Goal: Check status: Check status

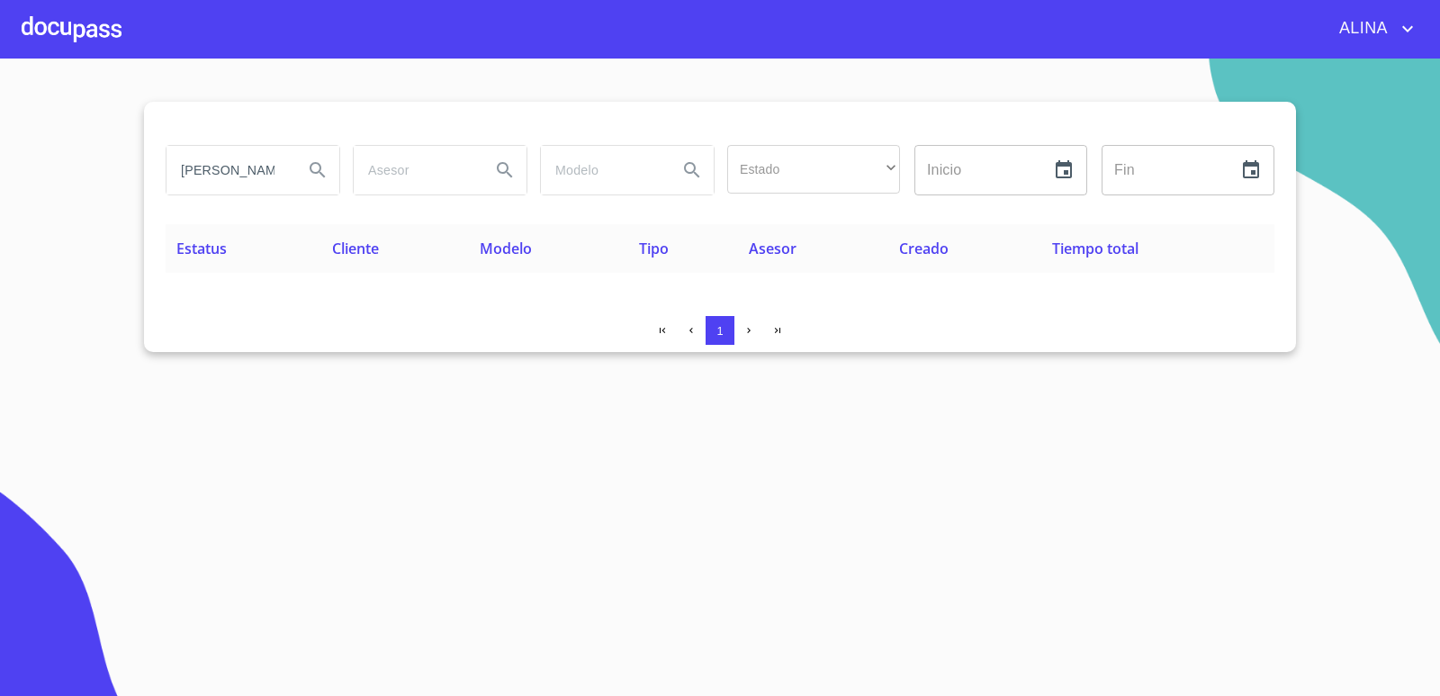
drag, startPoint x: 292, startPoint y: 167, endPoint x: 173, endPoint y: 167, distance: 118.8
click at [173, 167] on div "[PERSON_NAME]" at bounding box center [252, 170] width 173 height 49
type input "R"
type input "U"
type input "j"
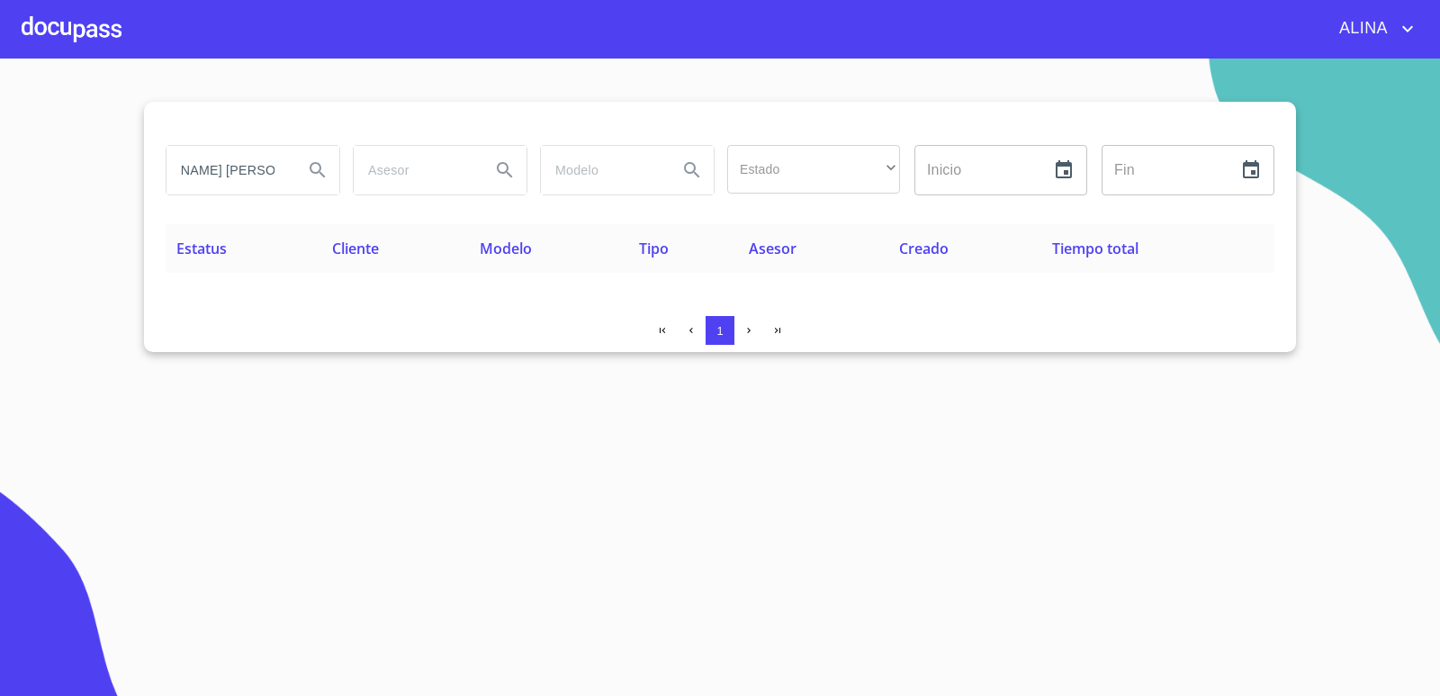
scroll to position [0, 78]
type input "[PERSON_NAME] [PERSON_NAME] [PERSON_NAME]"
click at [310, 174] on icon "Search" at bounding box center [318, 170] width 22 height 22
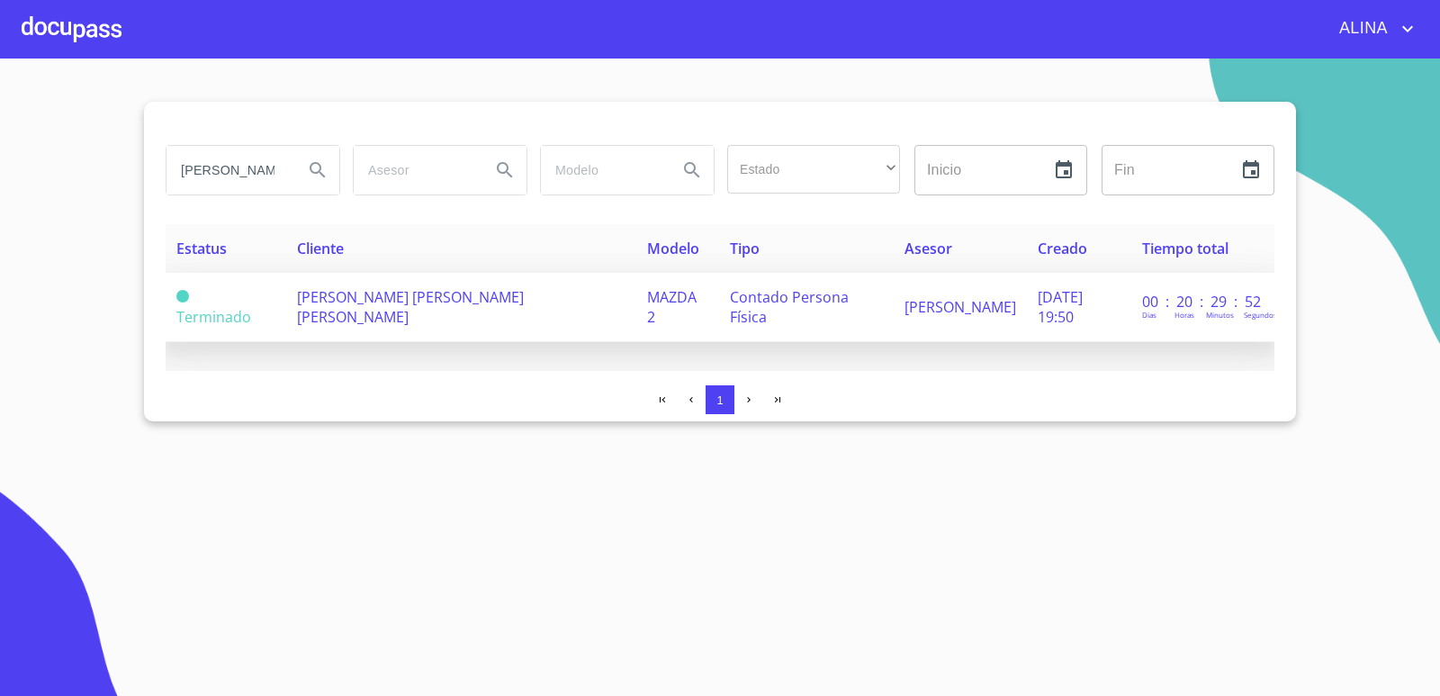
click at [428, 304] on span "[PERSON_NAME] [PERSON_NAME] [PERSON_NAME]" at bounding box center [410, 307] width 227 height 40
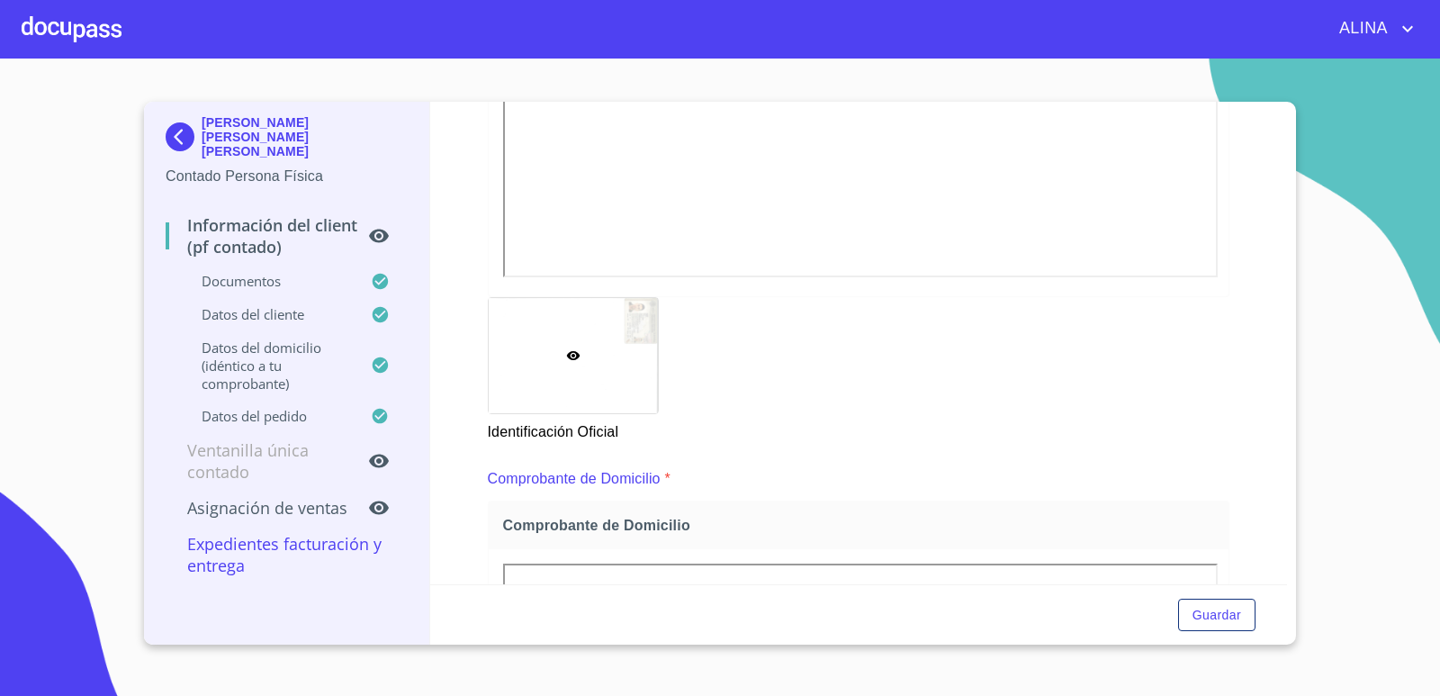
scroll to position [900, 0]
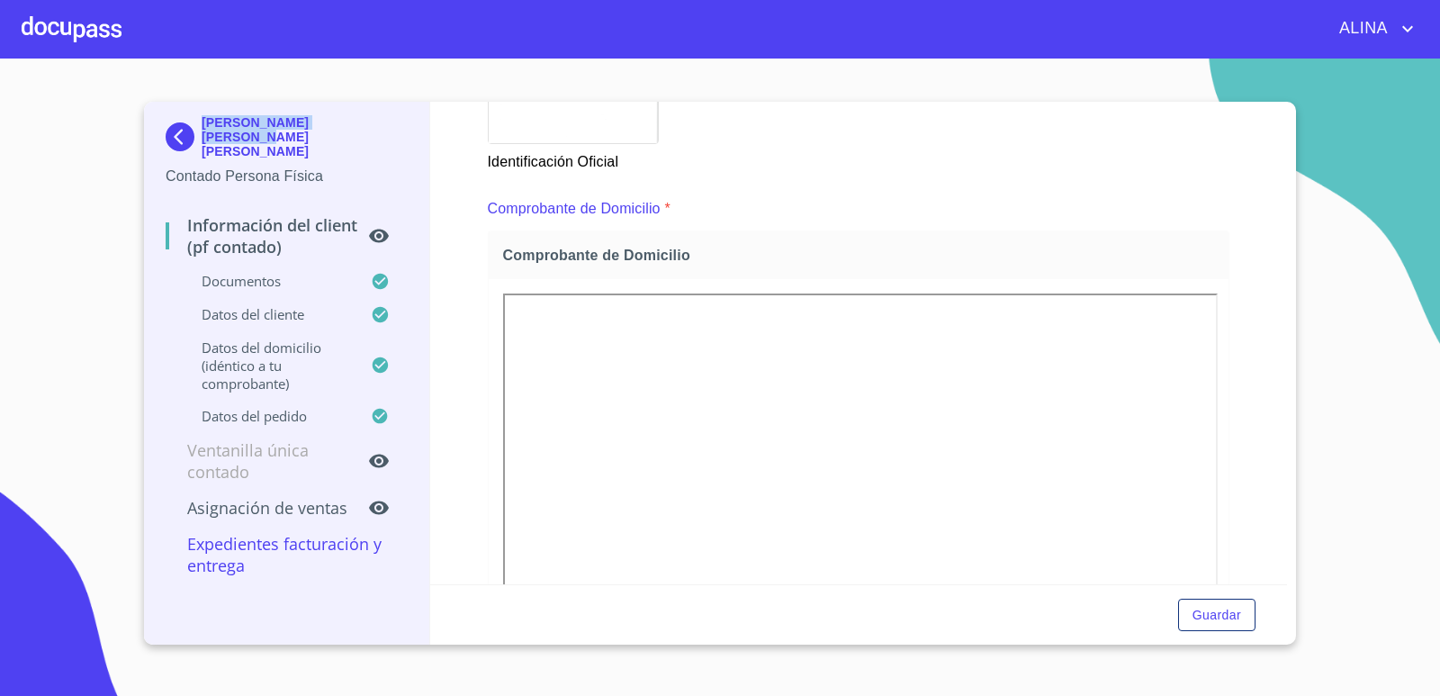
copy p "[PERSON_NAME] [PERSON_NAME] [PERSON_NAME]"
drag, startPoint x: 371, startPoint y: 130, endPoint x: 202, endPoint y: 131, distance: 169.2
click at [202, 131] on div "[PERSON_NAME] [PERSON_NAME] [PERSON_NAME]" at bounding box center [287, 140] width 242 height 50
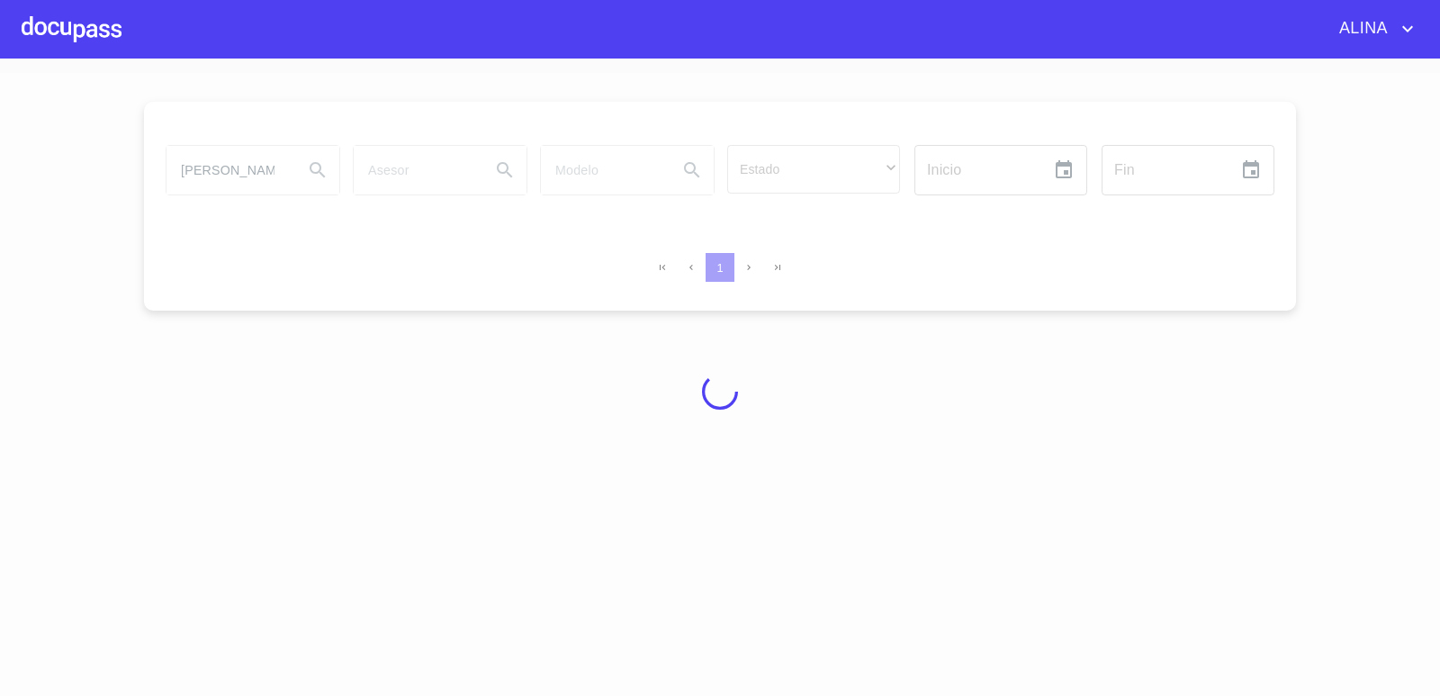
click at [103, 29] on div at bounding box center [72, 29] width 100 height 58
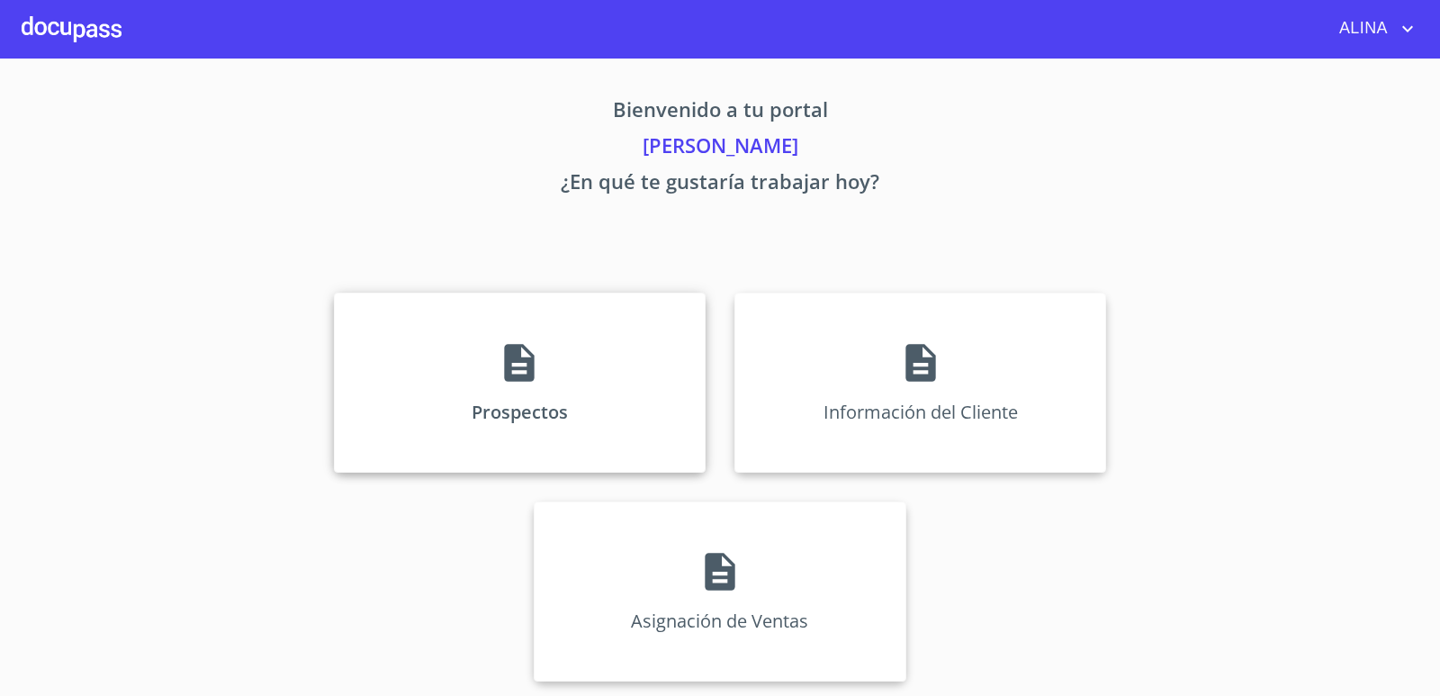
click at [595, 360] on div "Prospectos" at bounding box center [520, 382] width 372 height 180
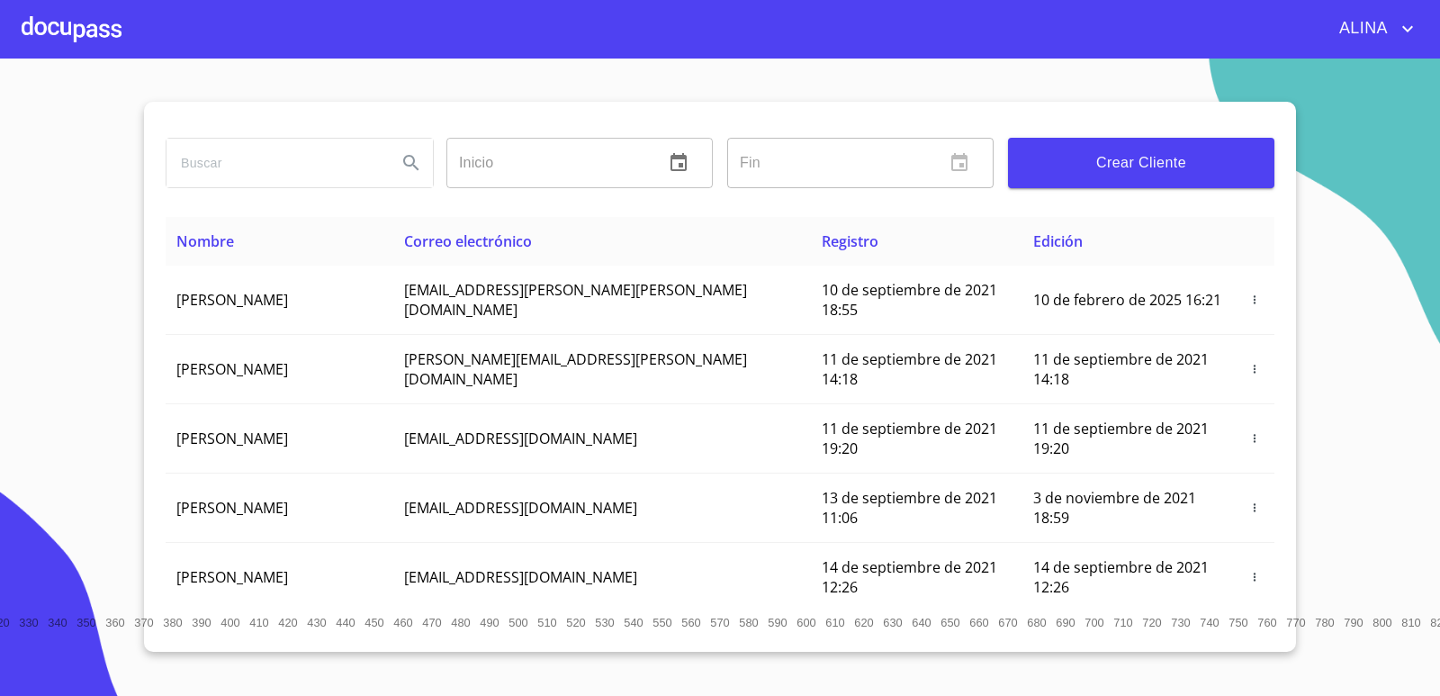
click at [197, 160] on input "search" at bounding box center [274, 163] width 216 height 49
paste input "[PERSON_NAME] [PERSON_NAME] [PERSON_NAME]"
type input "[PERSON_NAME] [PERSON_NAME] [PERSON_NAME]"
click at [418, 158] on icon "Search" at bounding box center [411, 163] width 22 height 22
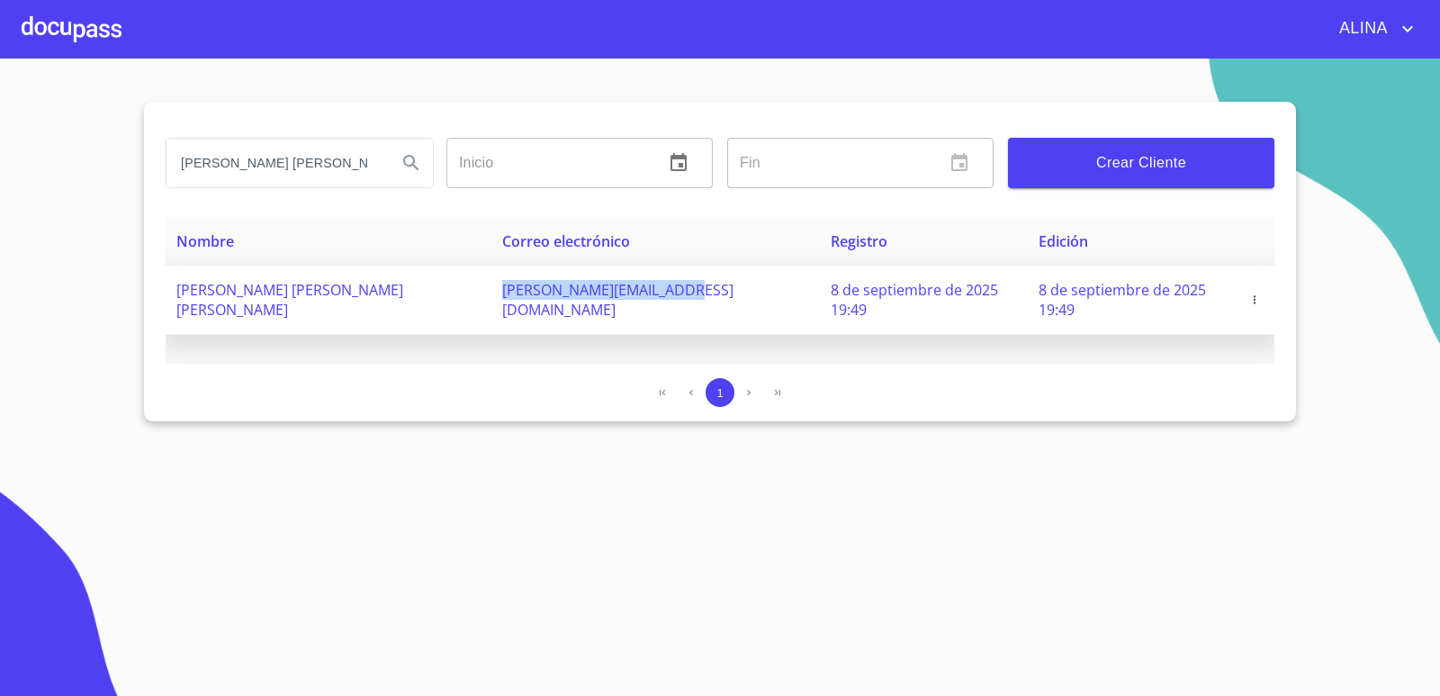
copy span "[PERSON_NAME][EMAIL_ADDRESS][DOMAIN_NAME]"
drag, startPoint x: 409, startPoint y: 294, endPoint x: 580, endPoint y: 292, distance: 170.1
click at [580, 292] on td "[PERSON_NAME][EMAIL_ADDRESS][DOMAIN_NAME]" at bounding box center [655, 299] width 329 height 69
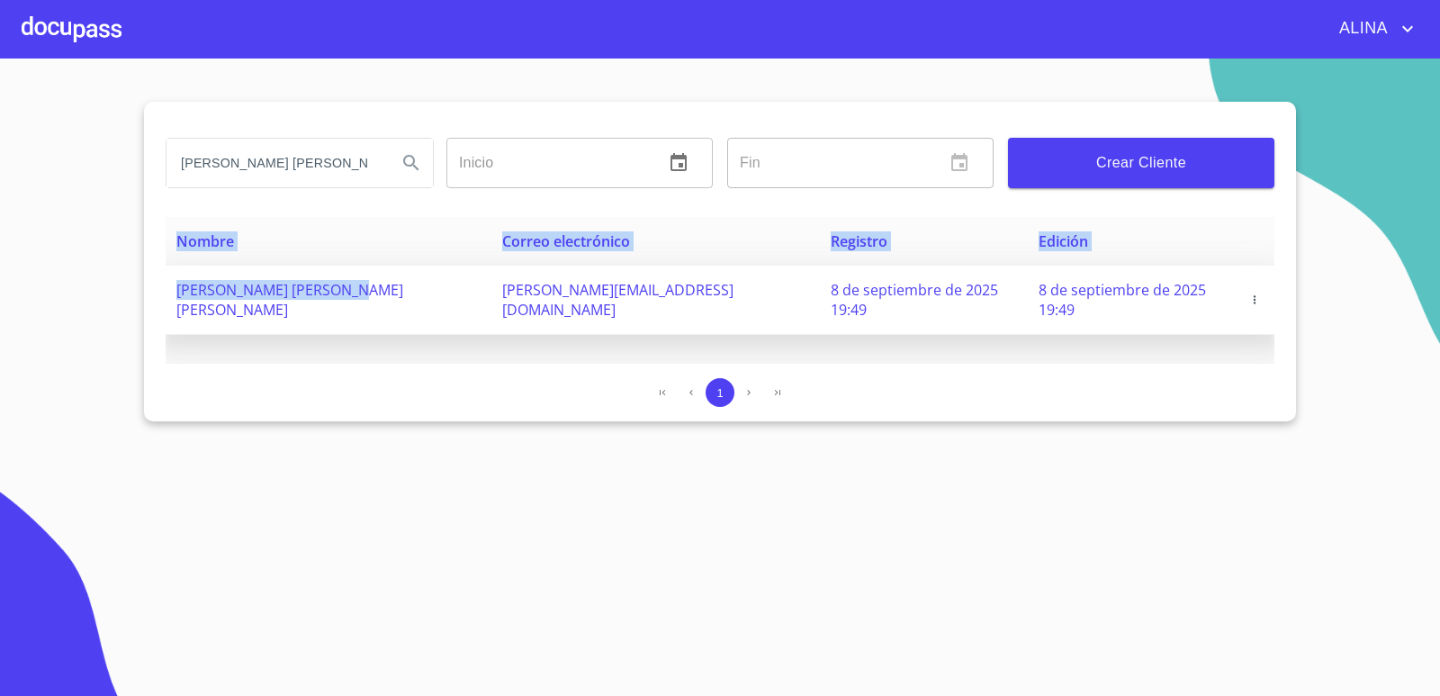
drag, startPoint x: 161, startPoint y: 294, endPoint x: 344, endPoint y: 286, distance: 182.9
click at [344, 286] on div "[PERSON_NAME] [PERSON_NAME] [PERSON_NAME] Inicio ​ Fin ​ Crear Cliente Nombre C…" at bounding box center [720, 261] width 1152 height 319
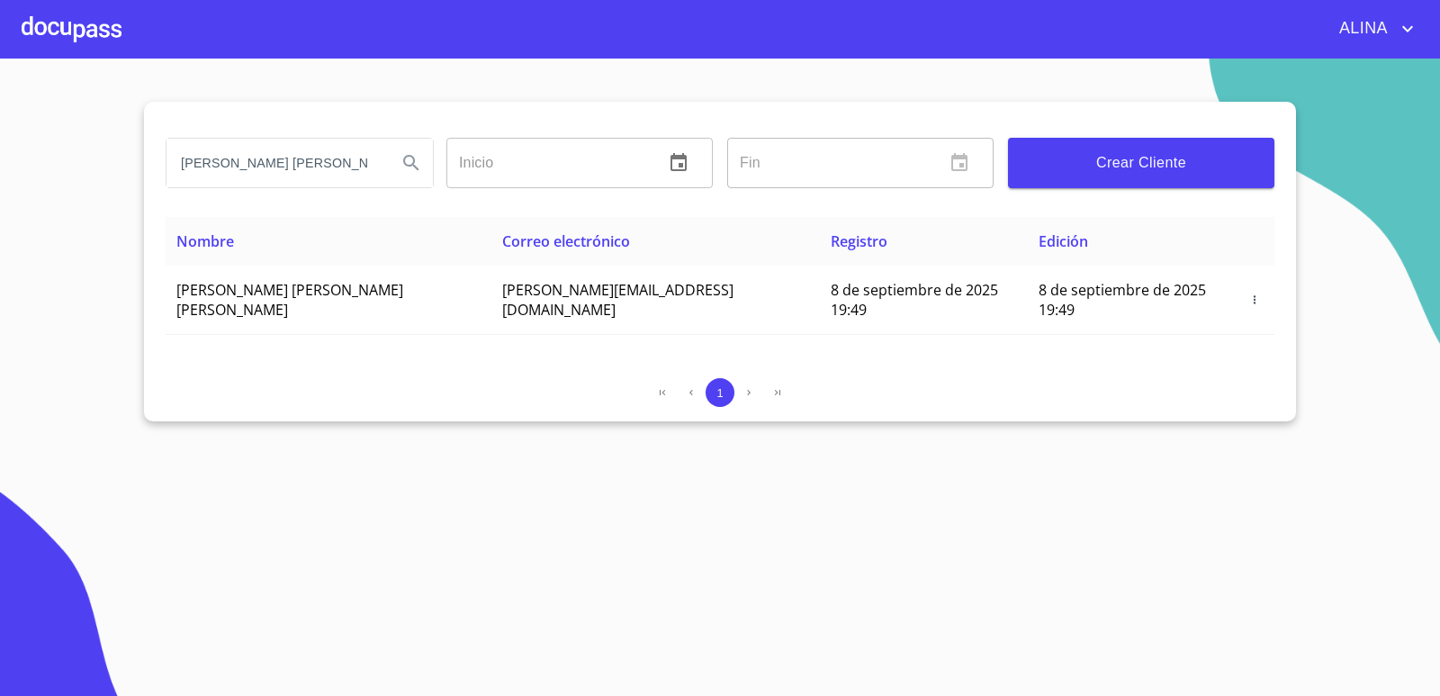
drag, startPoint x: 305, startPoint y: 385, endPoint x: 295, endPoint y: 383, distance: 10.1
click at [304, 386] on div "1" at bounding box center [720, 392] width 1109 height 29
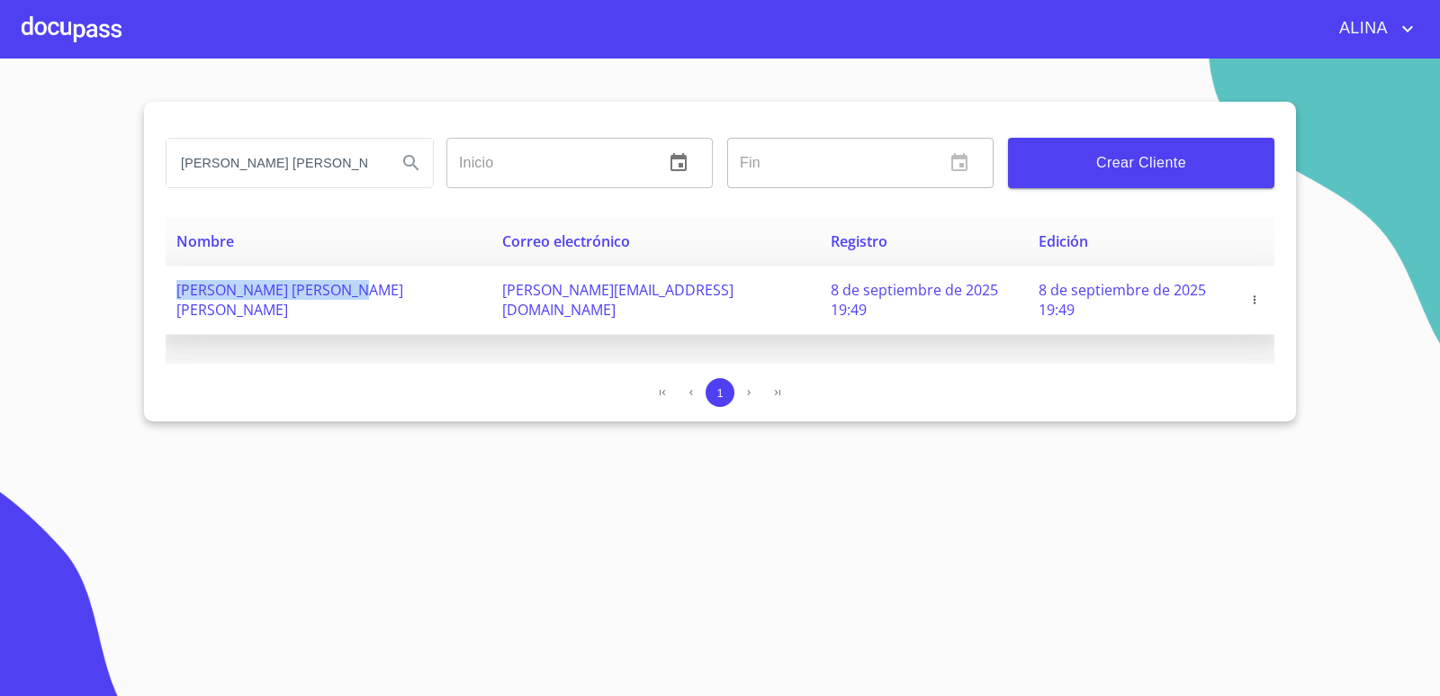
copy span "[PERSON_NAME] [PERSON_NAME] [PERSON_NAME]"
drag, startPoint x: 175, startPoint y: 294, endPoint x: 300, endPoint y: 286, distance: 125.4
click at [354, 293] on td "[PERSON_NAME] [PERSON_NAME] [PERSON_NAME]" at bounding box center [329, 299] width 326 height 69
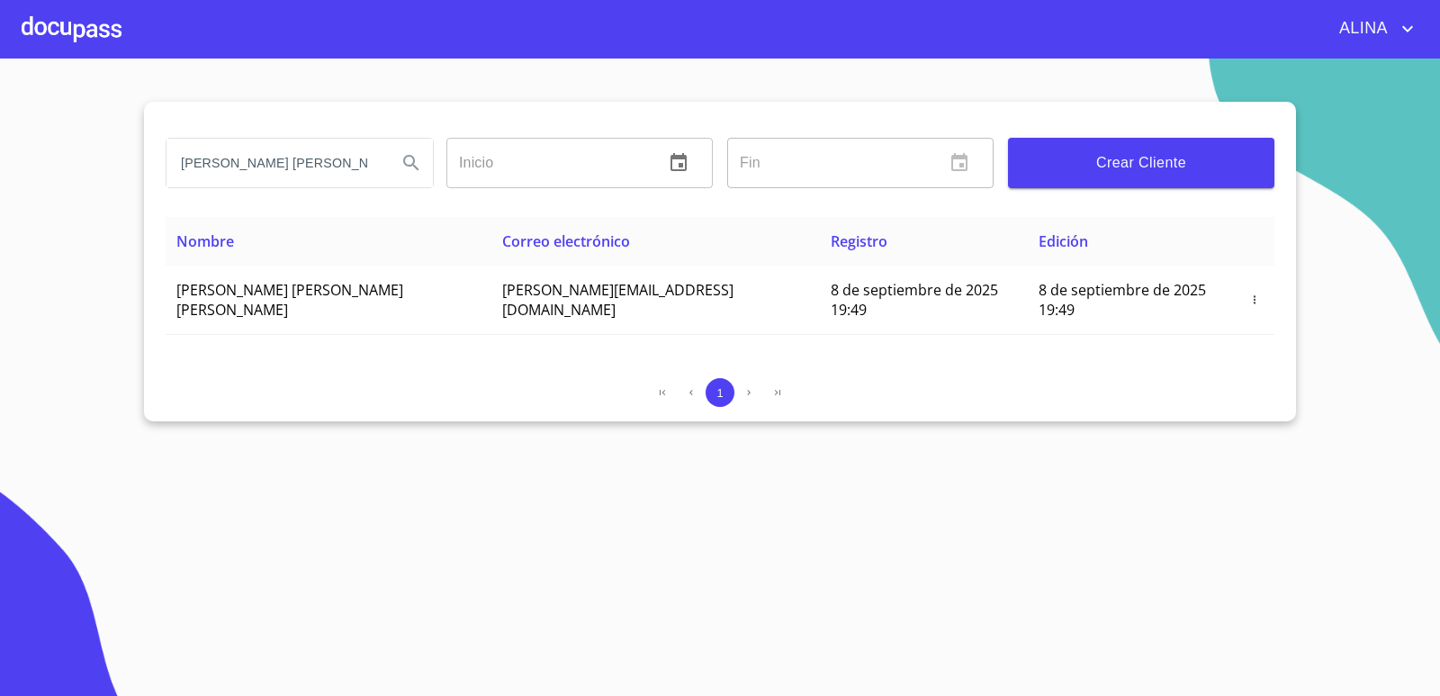
click at [81, 31] on div at bounding box center [72, 29] width 100 height 58
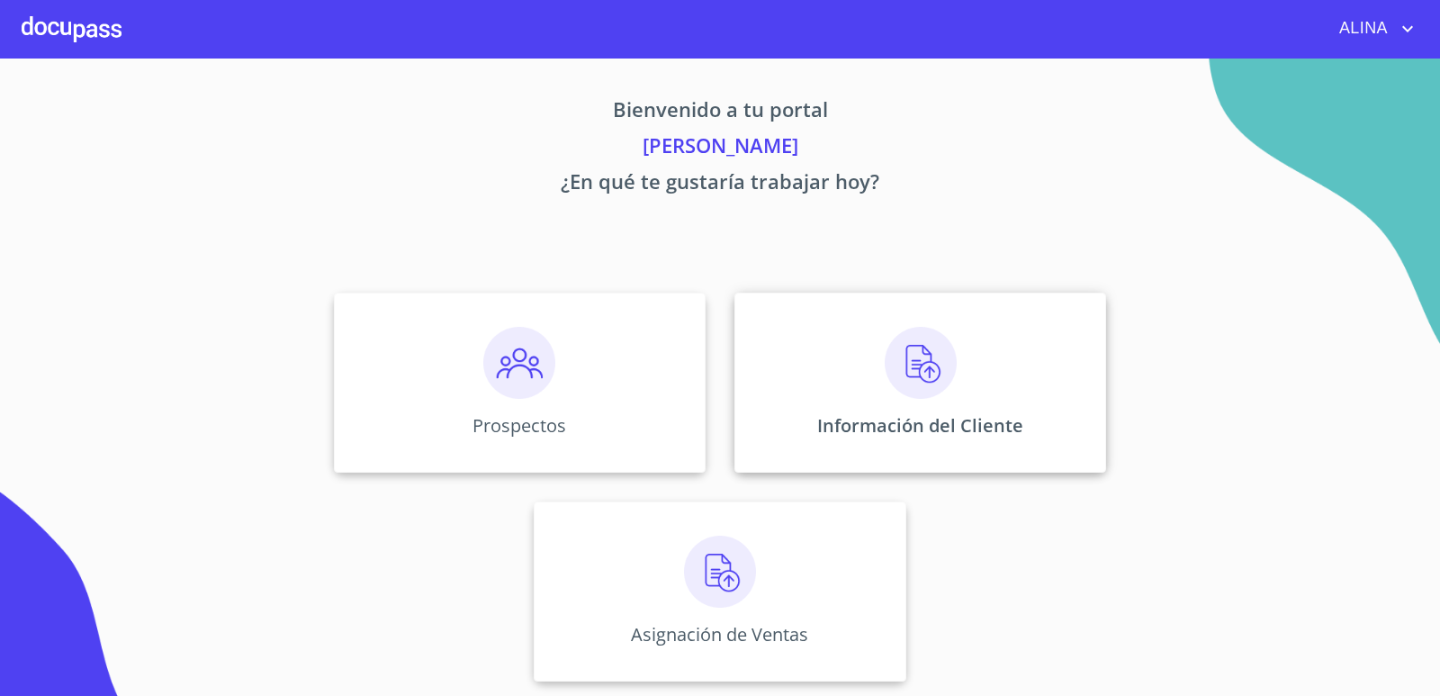
click at [808, 360] on div "Información del Cliente" at bounding box center [920, 382] width 372 height 180
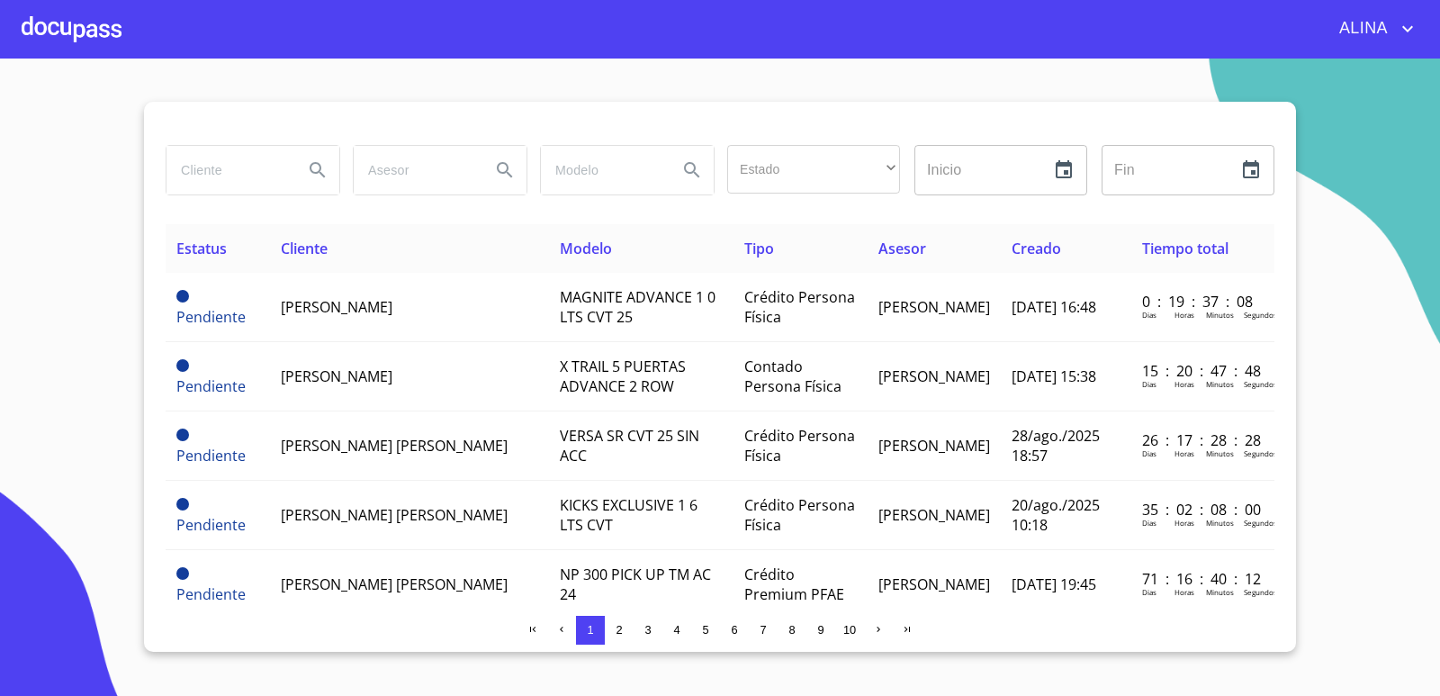
click at [238, 166] on input "search" at bounding box center [227, 170] width 122 height 49
paste input "[PERSON_NAME] [PERSON_NAME] [PERSON_NAME]"
type input "[PERSON_NAME] [PERSON_NAME] [PERSON_NAME]"
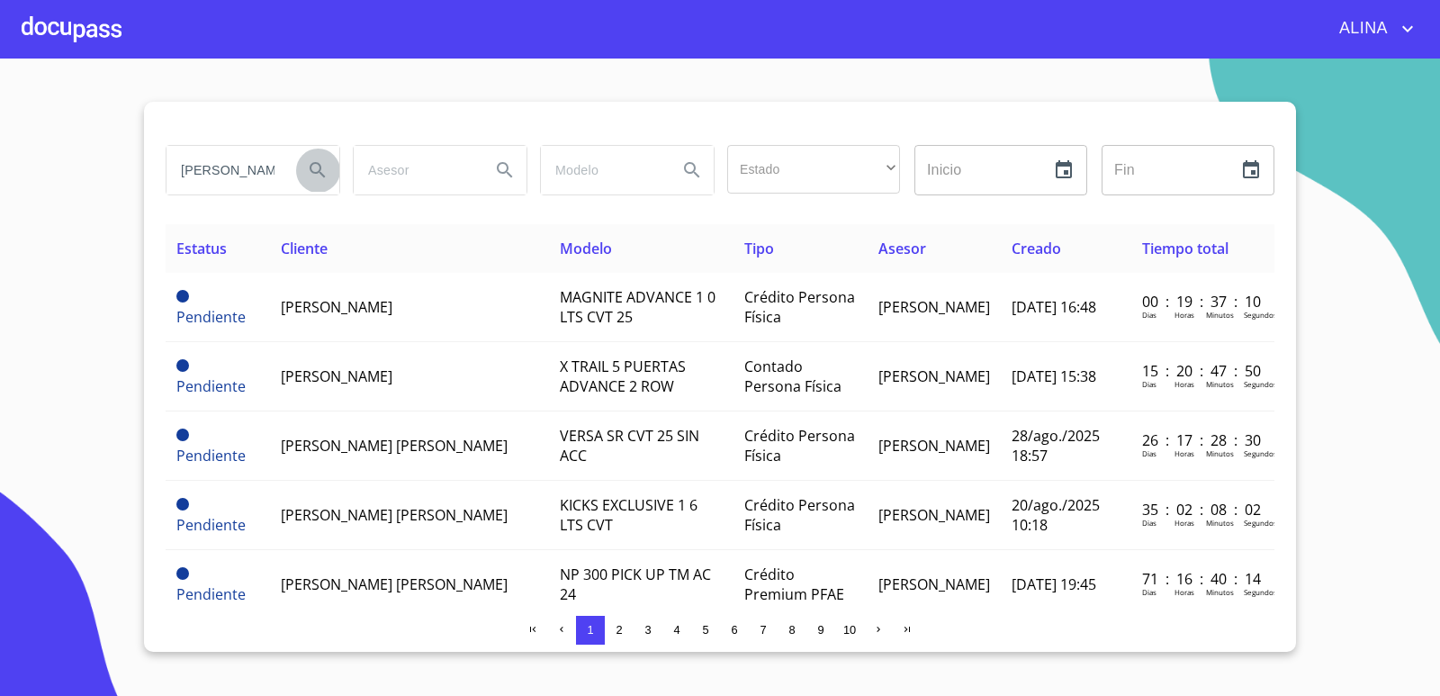
click at [319, 169] on icon "Search" at bounding box center [318, 170] width 22 height 22
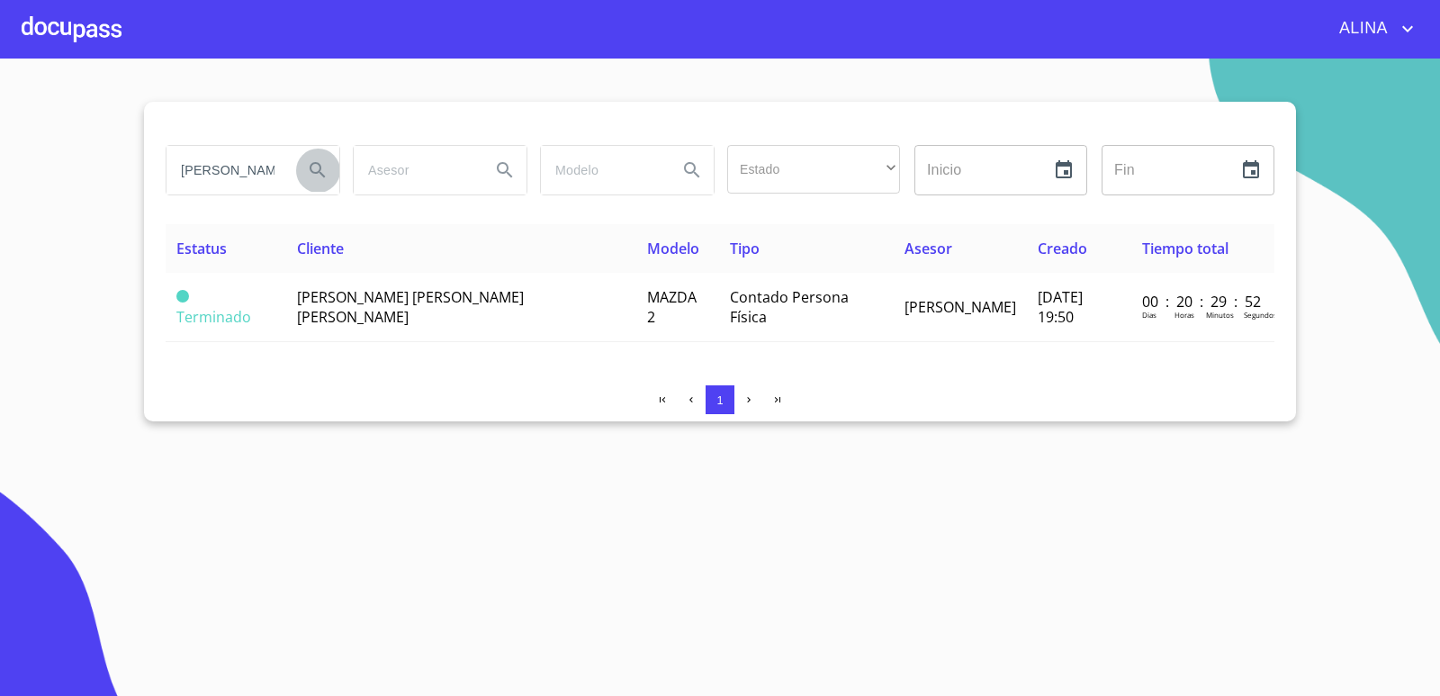
click at [311, 172] on icon "Search" at bounding box center [317, 169] width 15 height 15
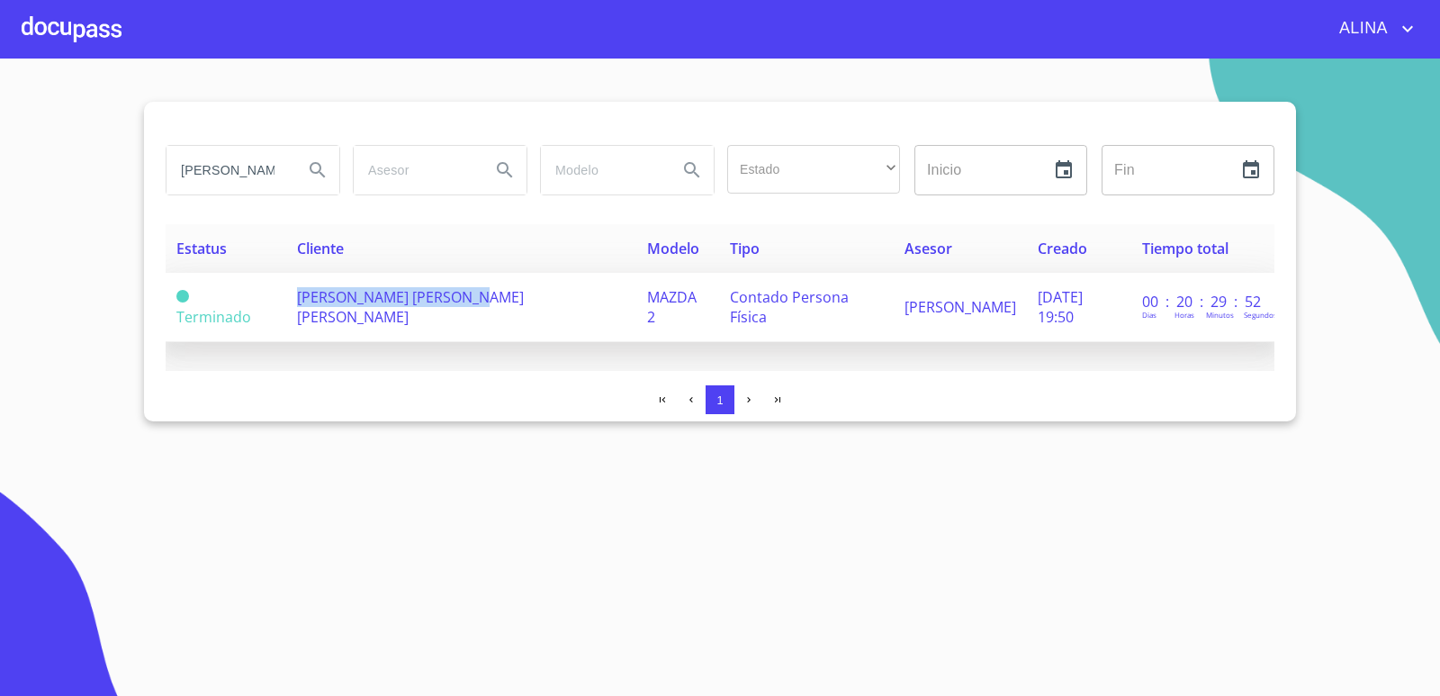
drag, startPoint x: 300, startPoint y: 305, endPoint x: 468, endPoint y: 303, distance: 168.3
click at [468, 303] on td "[PERSON_NAME] [PERSON_NAME] [PERSON_NAME]" at bounding box center [461, 307] width 350 height 69
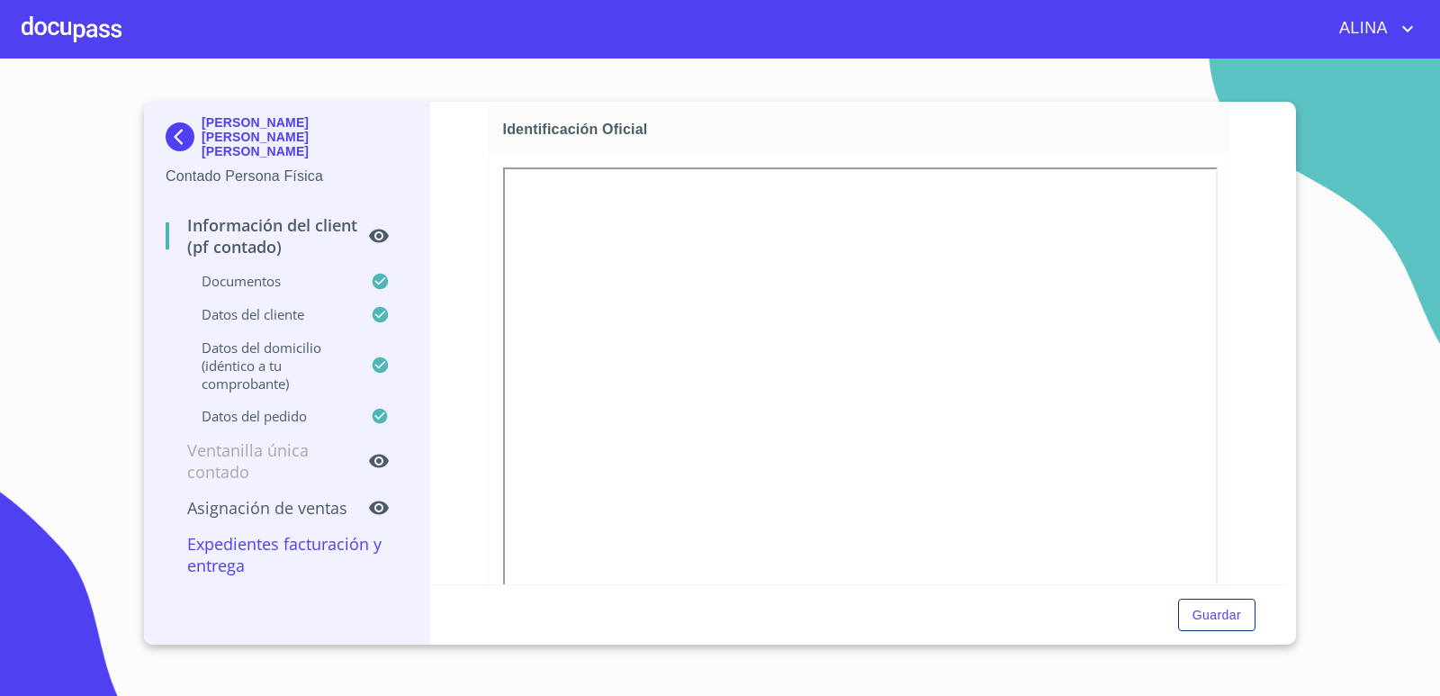
scroll to position [270, 0]
